Goal: Find specific page/section: Find specific page/section

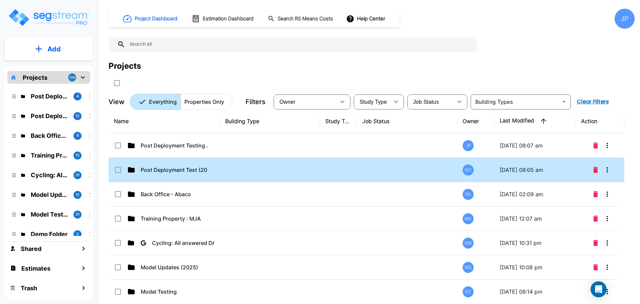
click at [250, 165] on td at bounding box center [270, 170] width 100 height 24
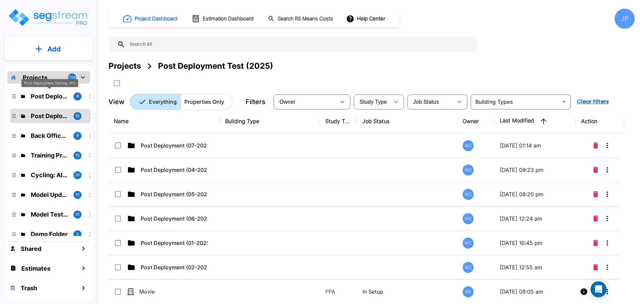
click at [53, 94] on p "Post Deployment Testing JPC" at bounding box center [49, 96] width 37 height 9
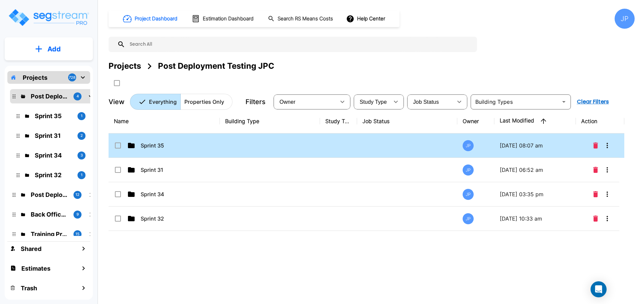
click at [176, 145] on p "Sprint 35" at bounding box center [174, 146] width 67 height 8
